Goal: Information Seeking & Learning: Learn about a topic

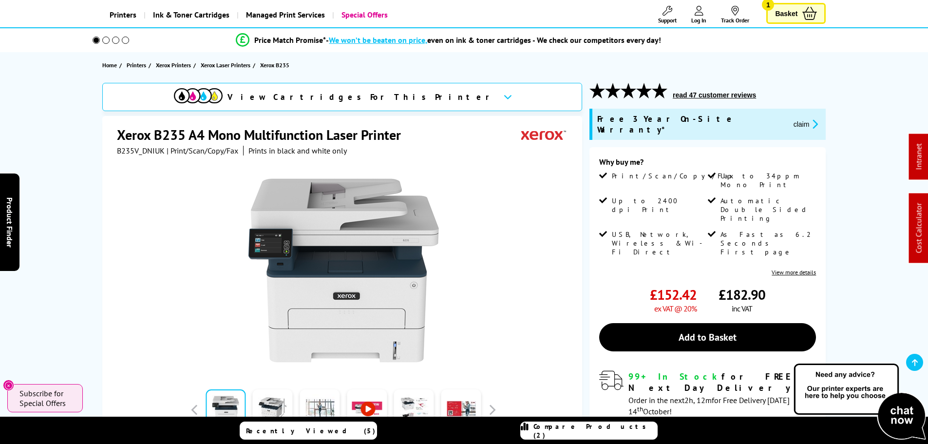
scroll to position [97, 0]
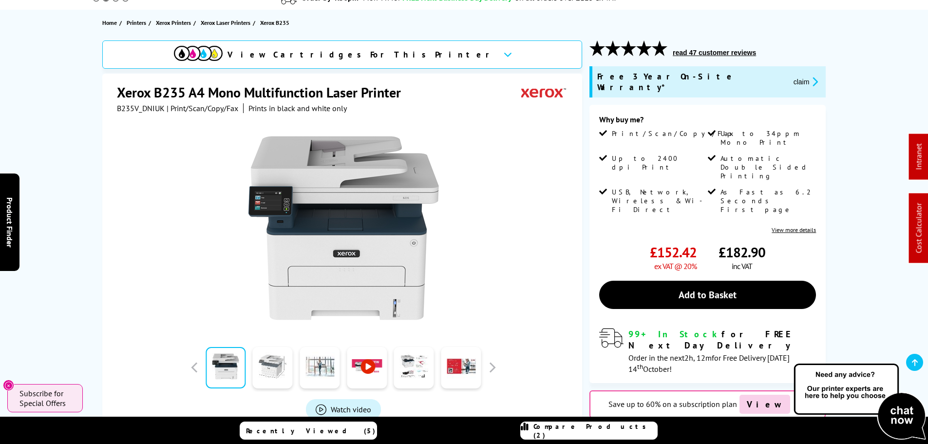
click at [284, 363] on link at bounding box center [273, 367] width 40 height 41
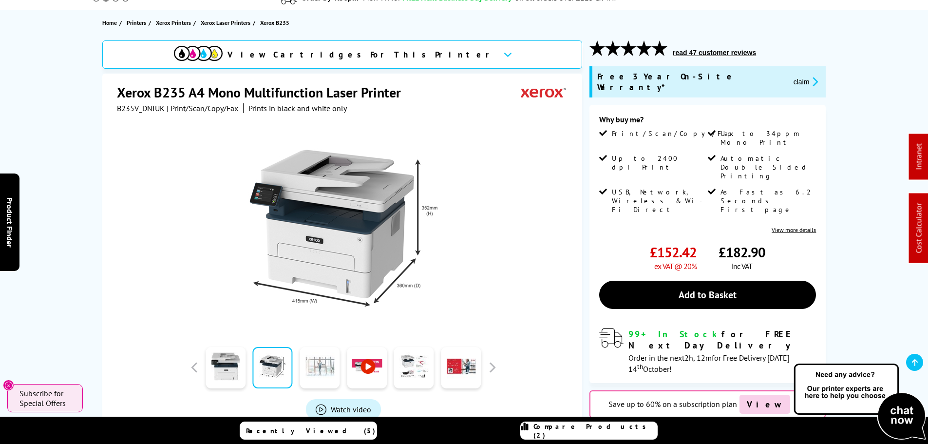
click at [329, 371] on link at bounding box center [319, 367] width 40 height 41
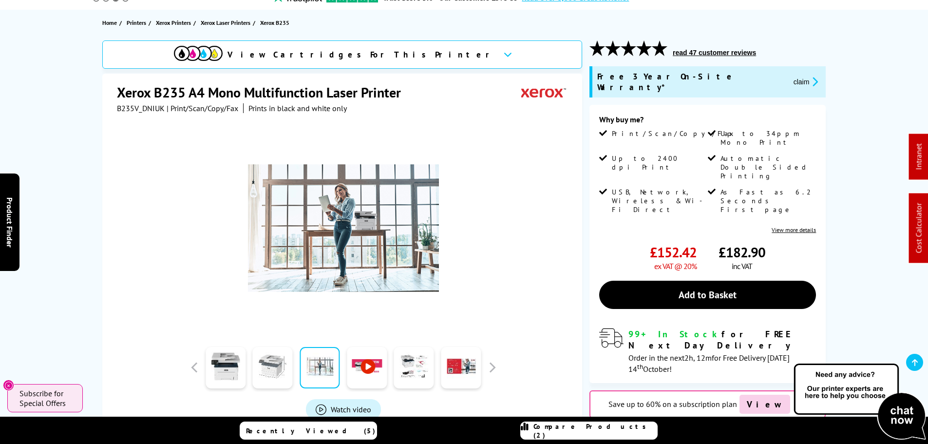
click at [275, 374] on link at bounding box center [273, 367] width 40 height 41
